Goal: Browse casually: Explore the website without a specific task or goal

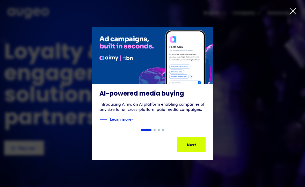
click at [292, 11] on icon at bounding box center [293, 11] width 6 height 6
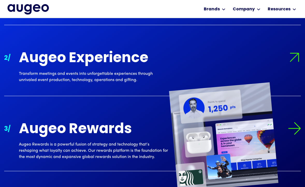
scroll to position [520, 0]
